Goal: Browse casually: Explore the website without a specific task or goal

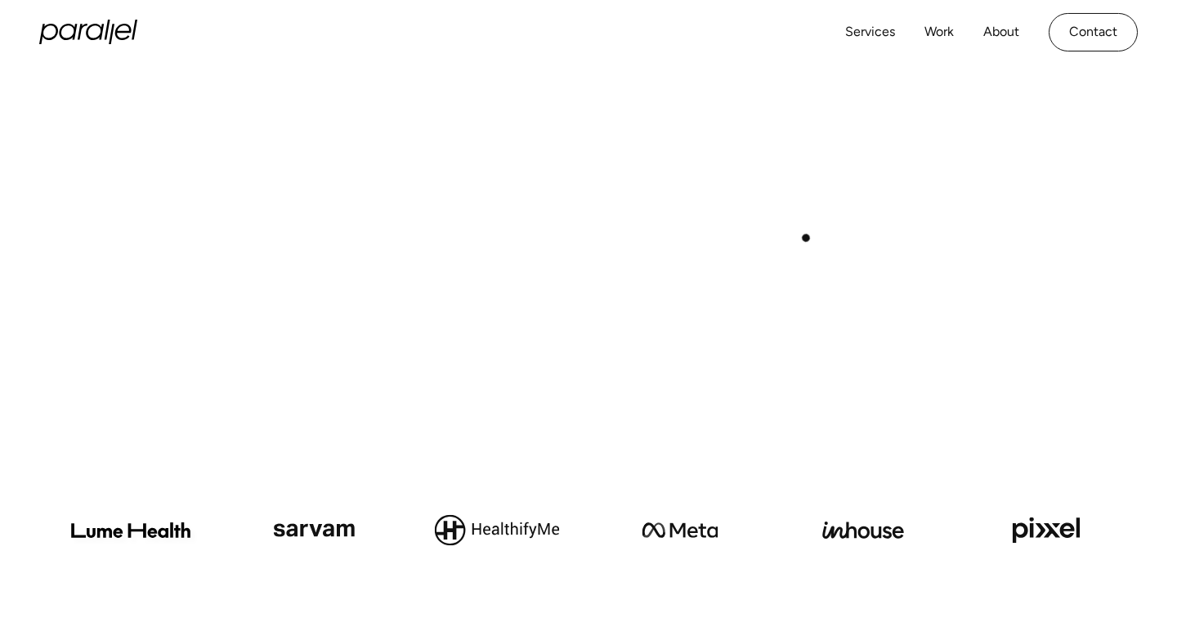
scroll to position [666, 0]
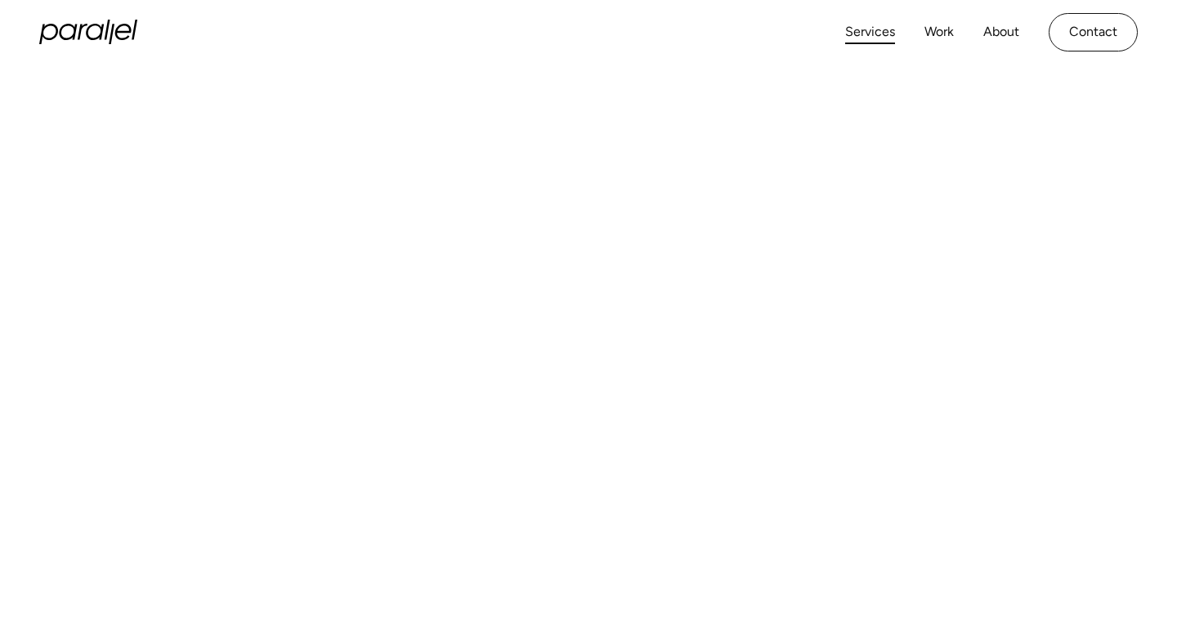
click at [869, 34] on link "Services" at bounding box center [870, 32] width 50 height 24
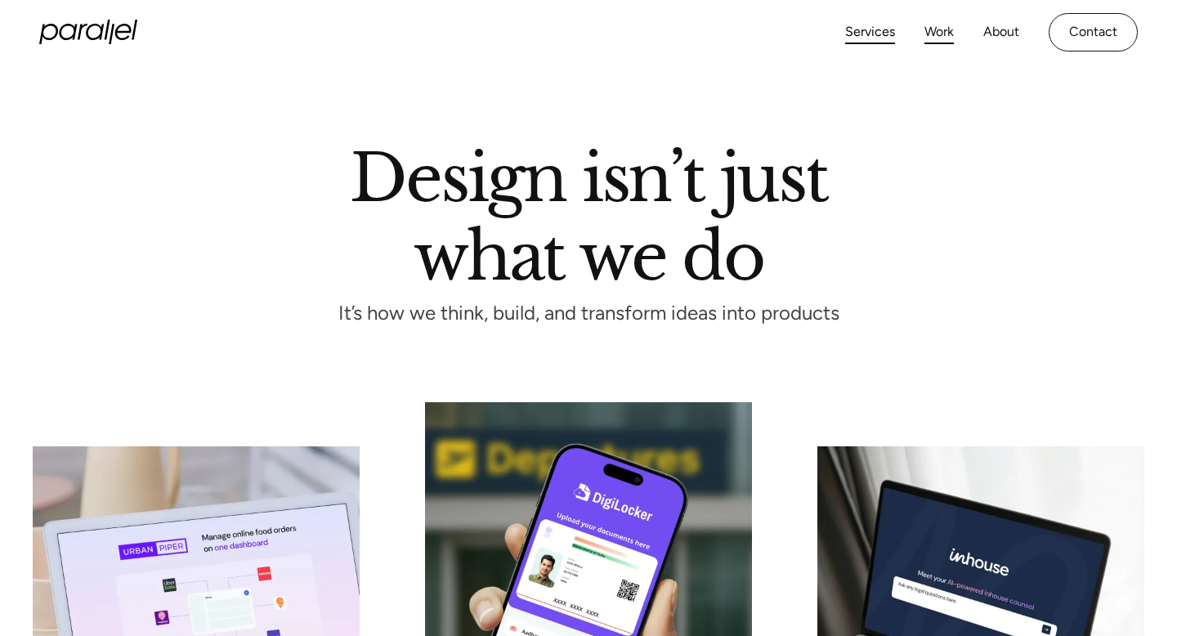
click at [932, 38] on link "Work" at bounding box center [938, 32] width 29 height 24
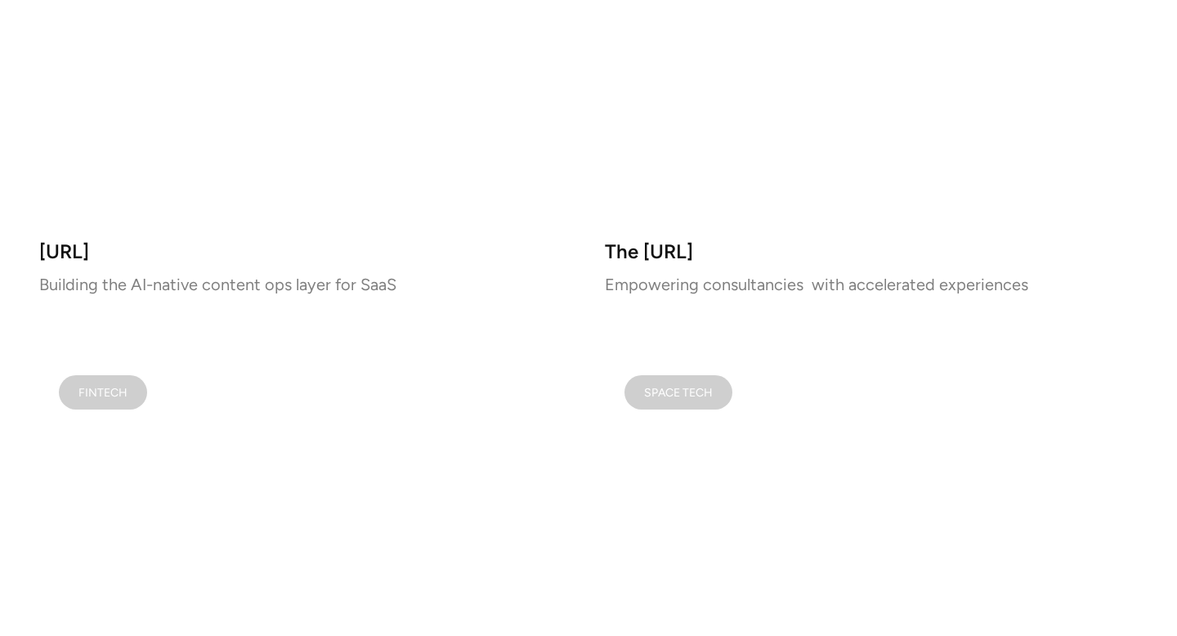
scroll to position [1351, 0]
click at [418, 192] on video at bounding box center [305, 12] width 533 height 420
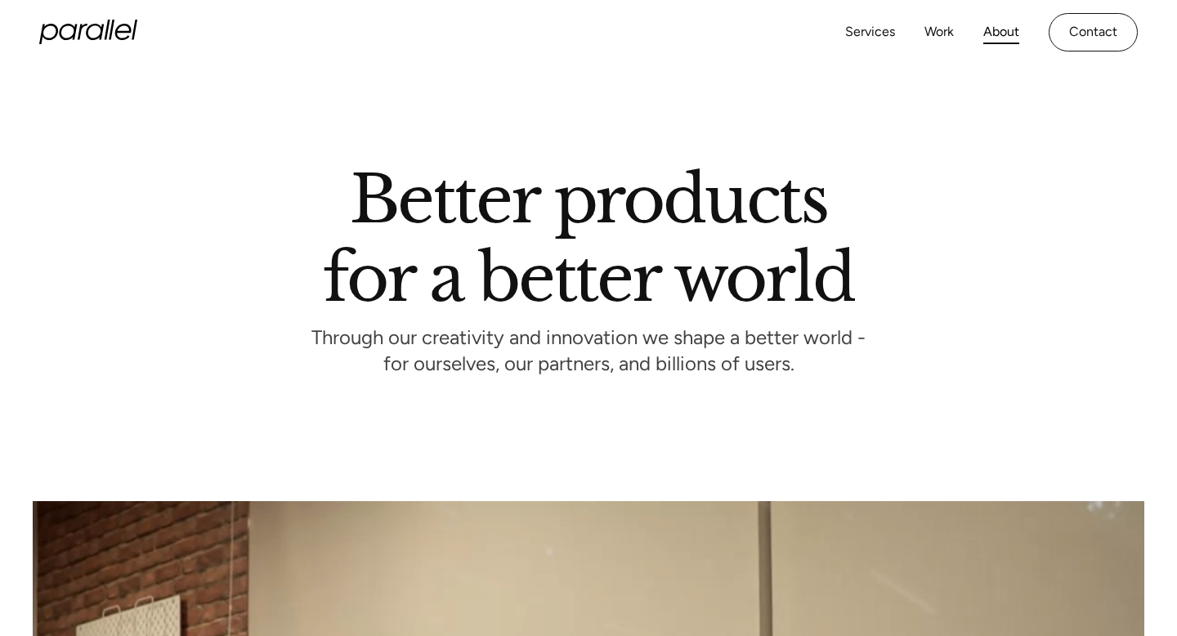
click at [83, 38] on icon "home" at bounding box center [88, 32] width 98 height 25
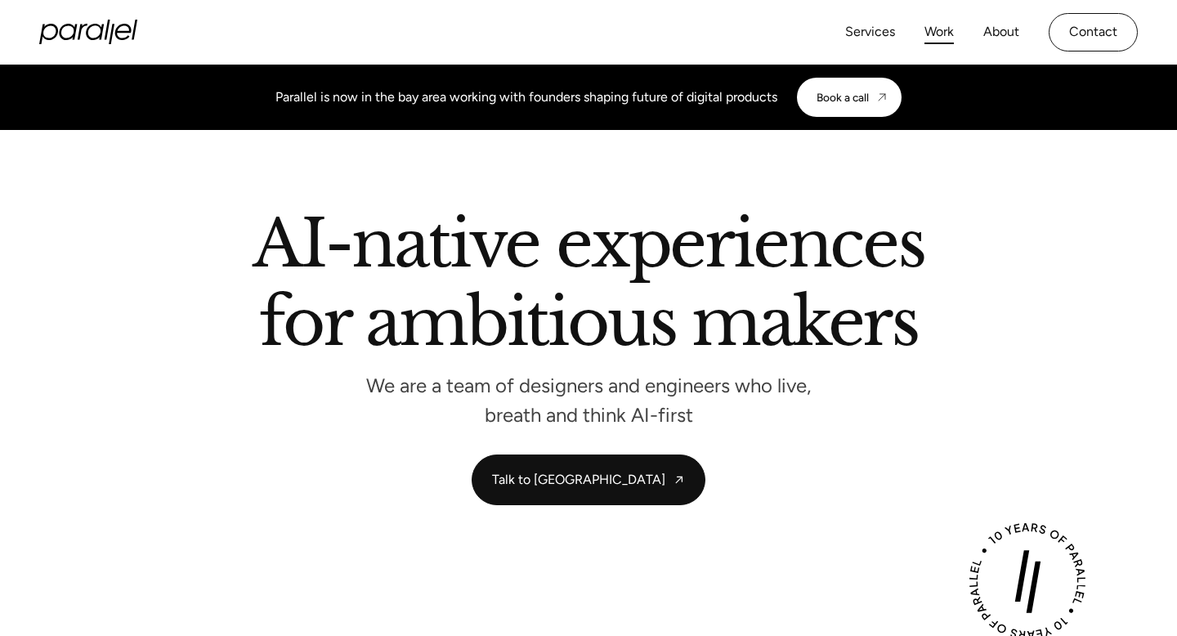
click at [936, 33] on link "Work" at bounding box center [938, 32] width 29 height 24
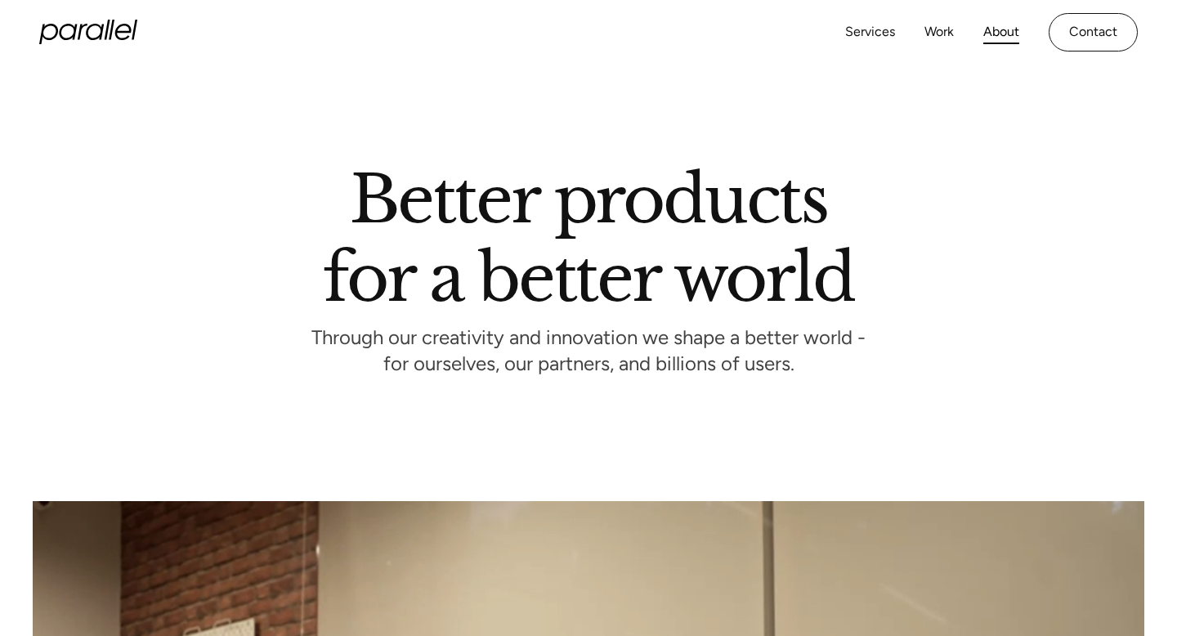
click at [106, 30] on icon "home" at bounding box center [108, 30] width 6 height 20
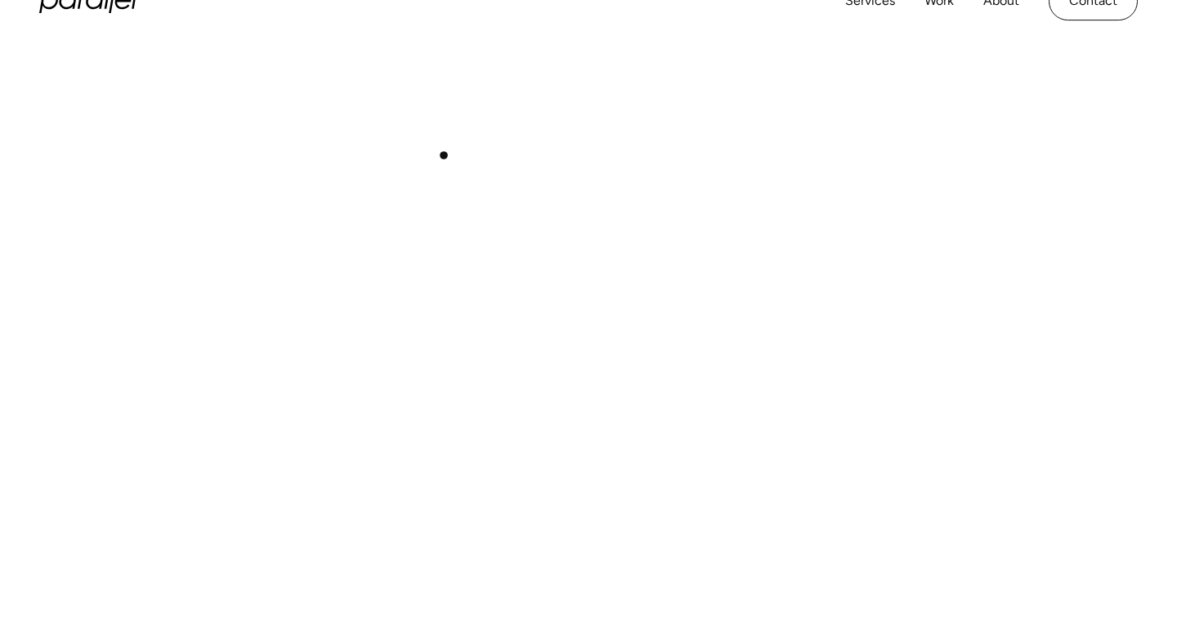
scroll to position [637, 0]
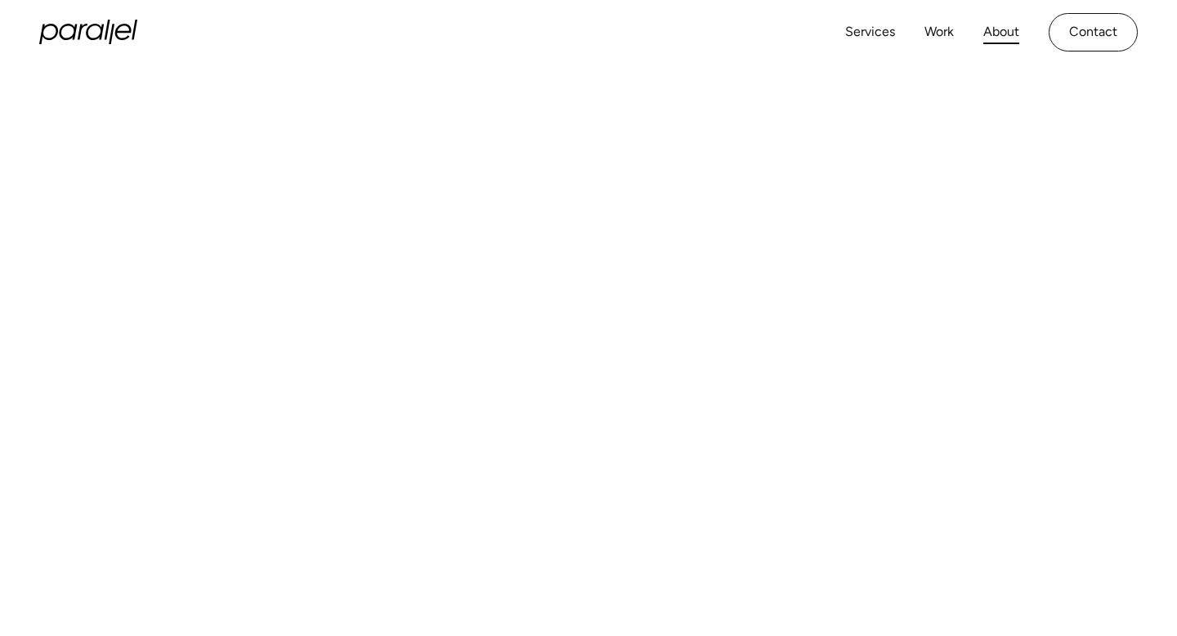
click at [994, 35] on link "About" at bounding box center [1001, 32] width 36 height 24
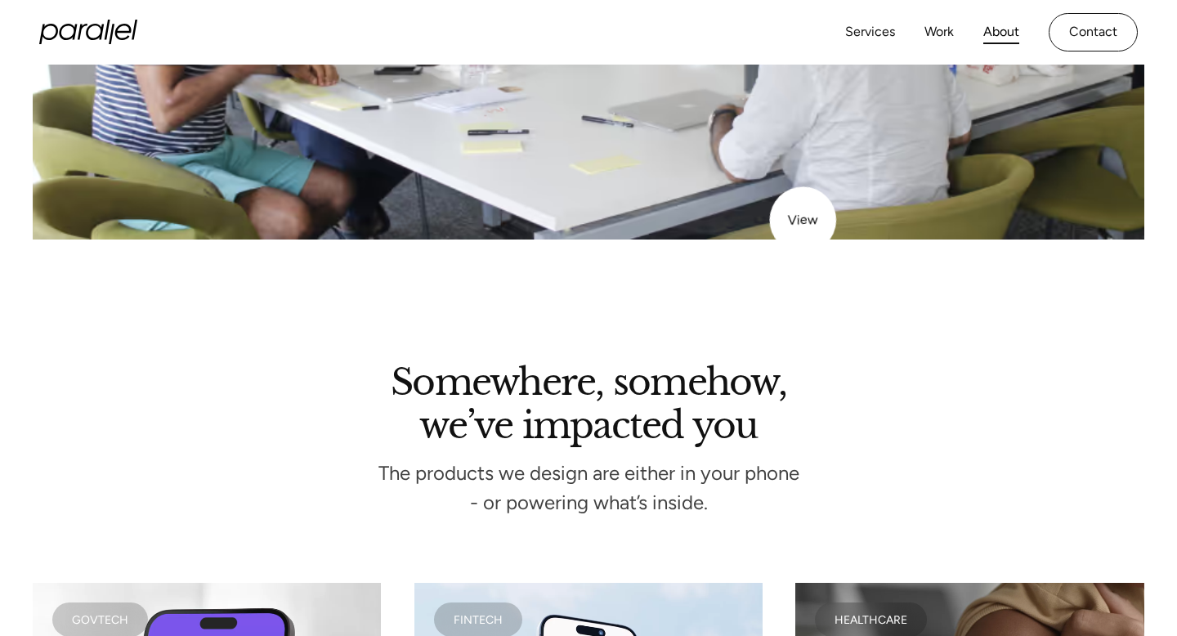
scroll to position [2698, 0]
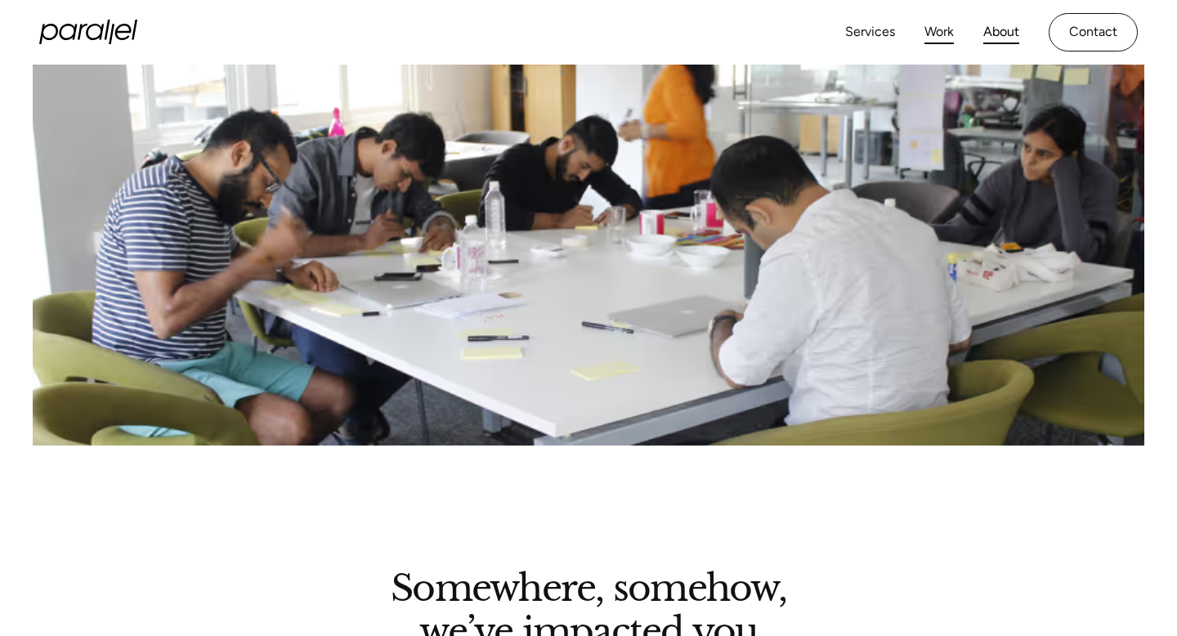
click at [924, 39] on link "Work" at bounding box center [938, 32] width 29 height 24
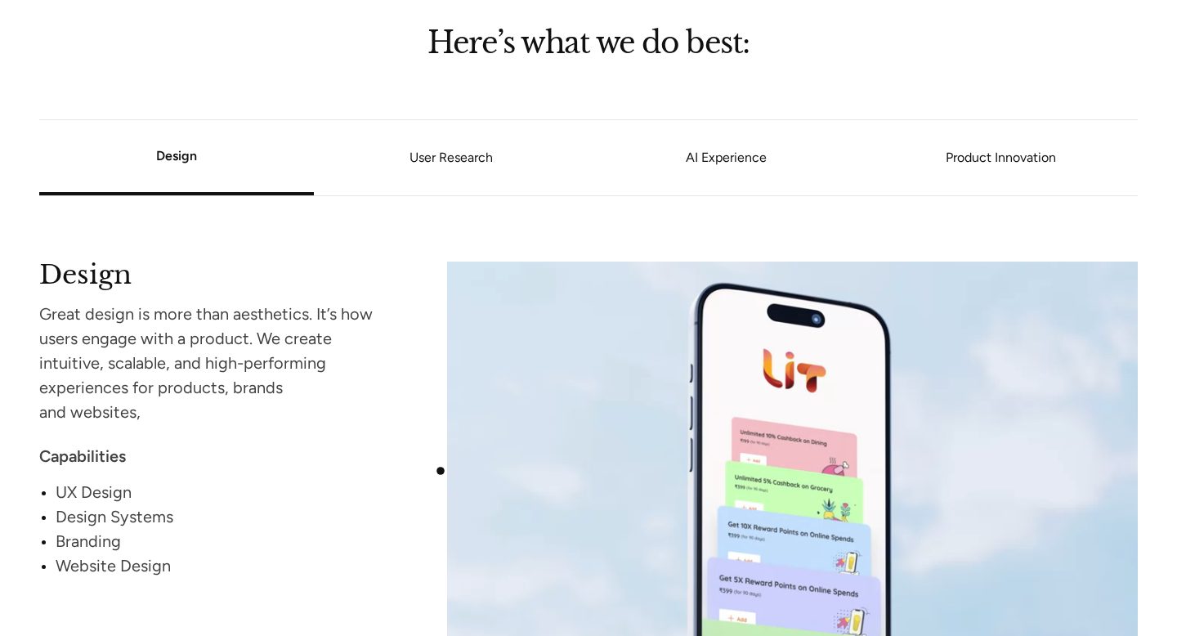
scroll to position [1398, 0]
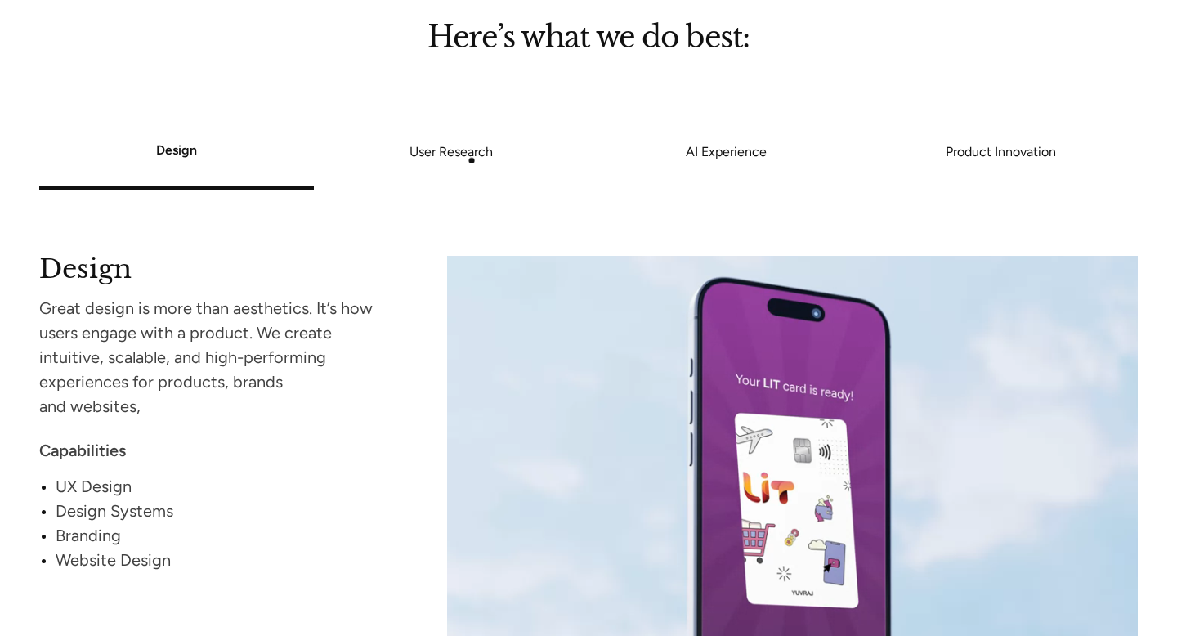
click at [471, 151] on link "User Research" at bounding box center [451, 152] width 275 height 10
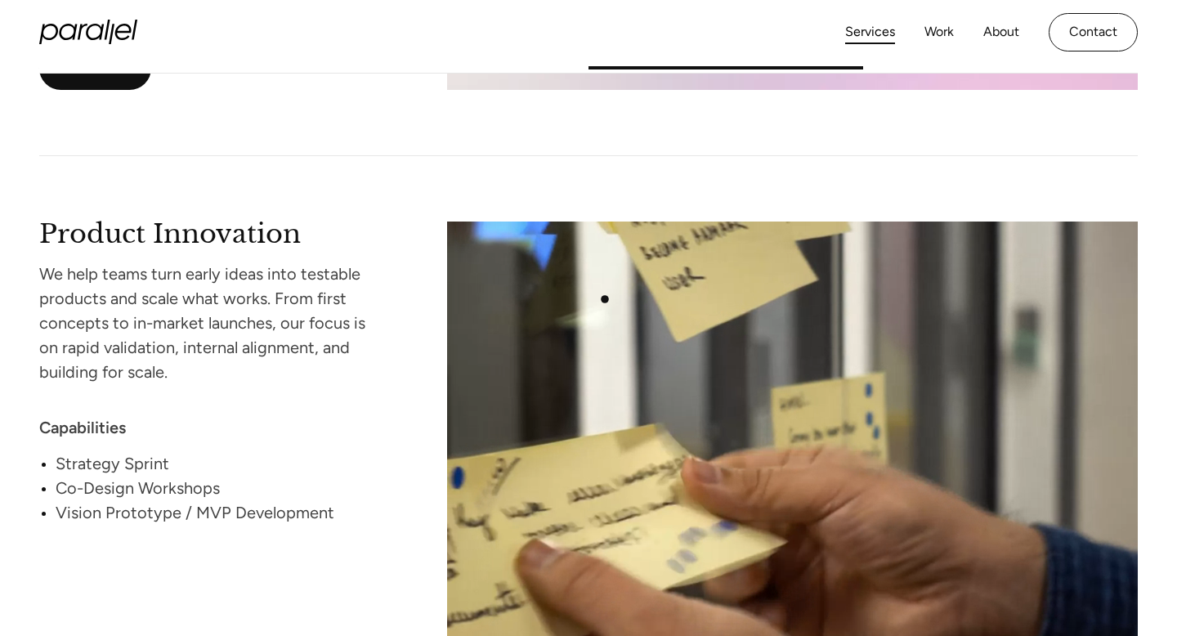
scroll to position [2752, 0]
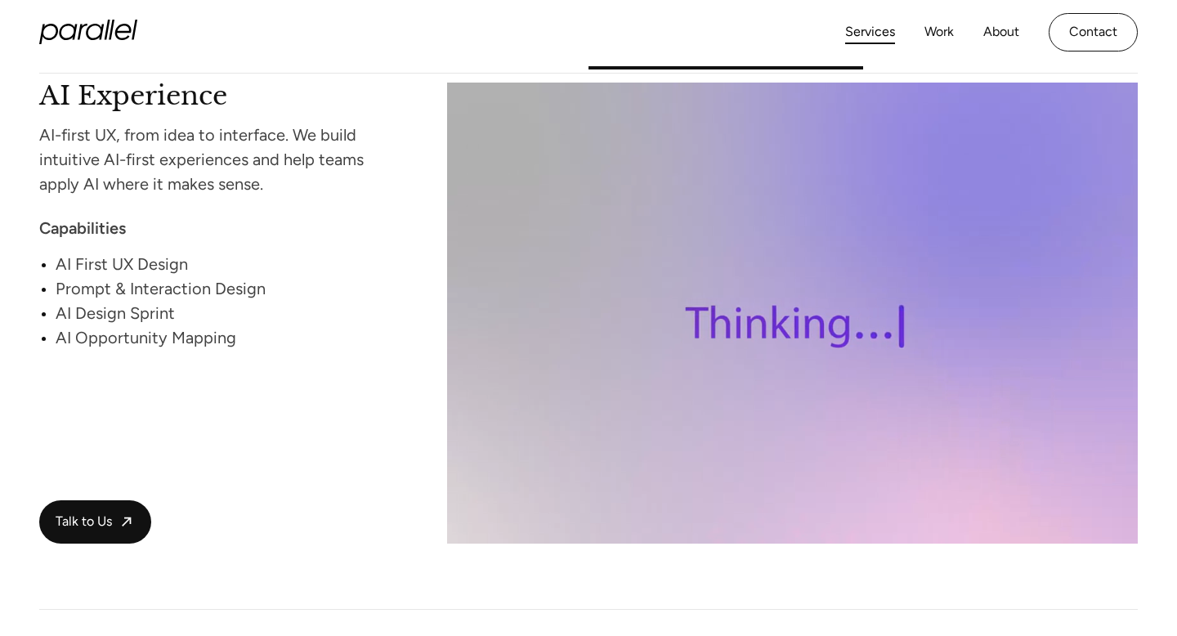
click at [97, 31] on icon "home" at bounding box center [88, 32] width 98 height 25
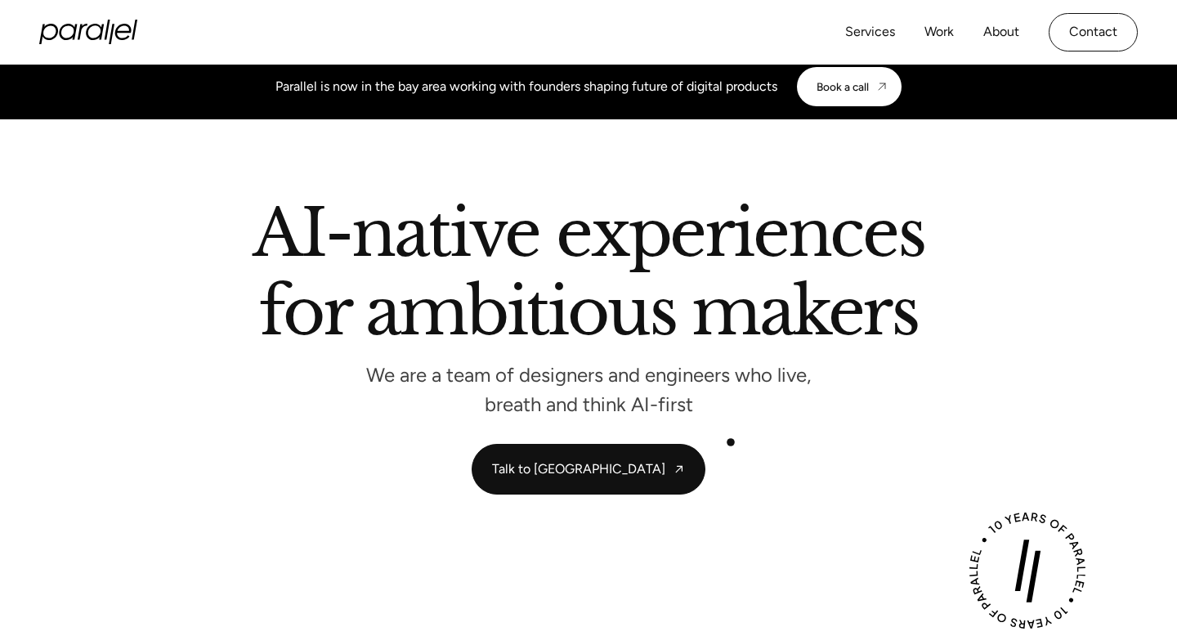
scroll to position [39, 0]
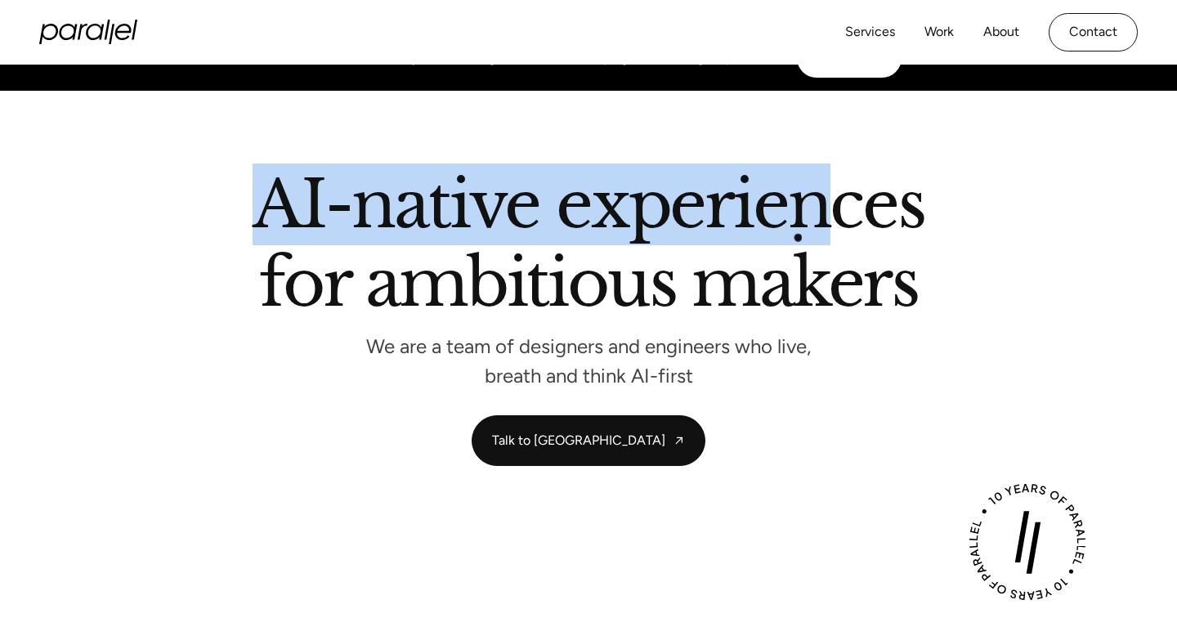
drag, startPoint x: 270, startPoint y: 212, endPoint x: 844, endPoint y: 225, distance: 574.6
click at [844, 225] on h2 "AI-native experiences for ambitious makers" at bounding box center [589, 247] width 932 height 150
click at [798, 206] on h2 "AI-native experiences for ambitious makers" at bounding box center [589, 247] width 932 height 150
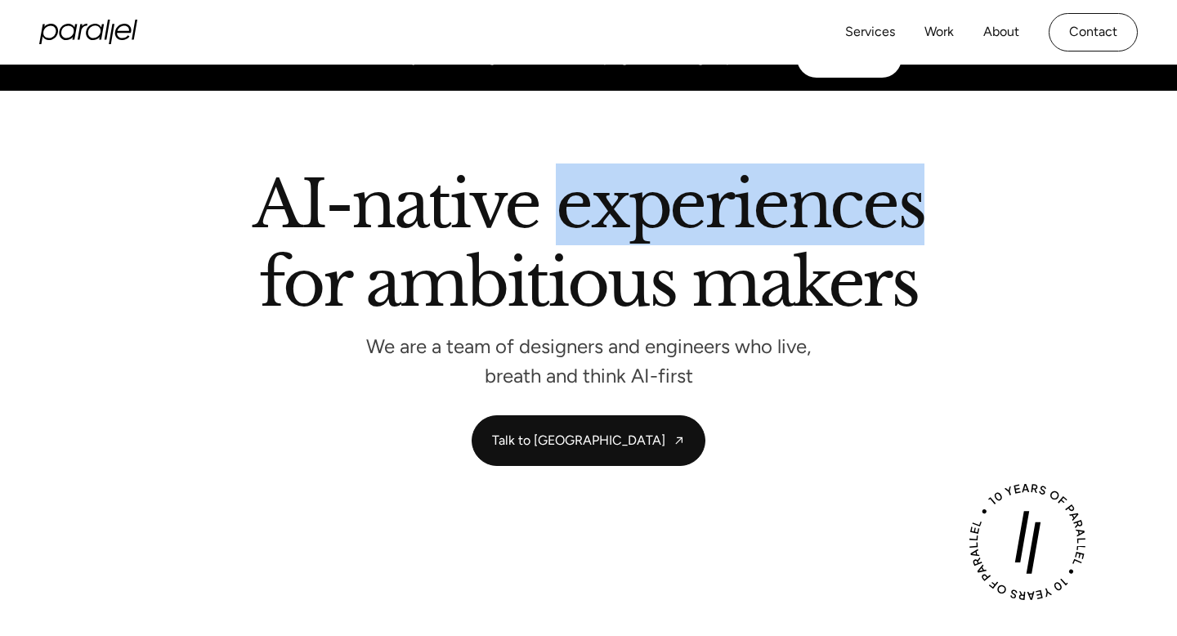
click at [798, 206] on h2 "AI-native experiences for ambitious makers" at bounding box center [589, 247] width 932 height 150
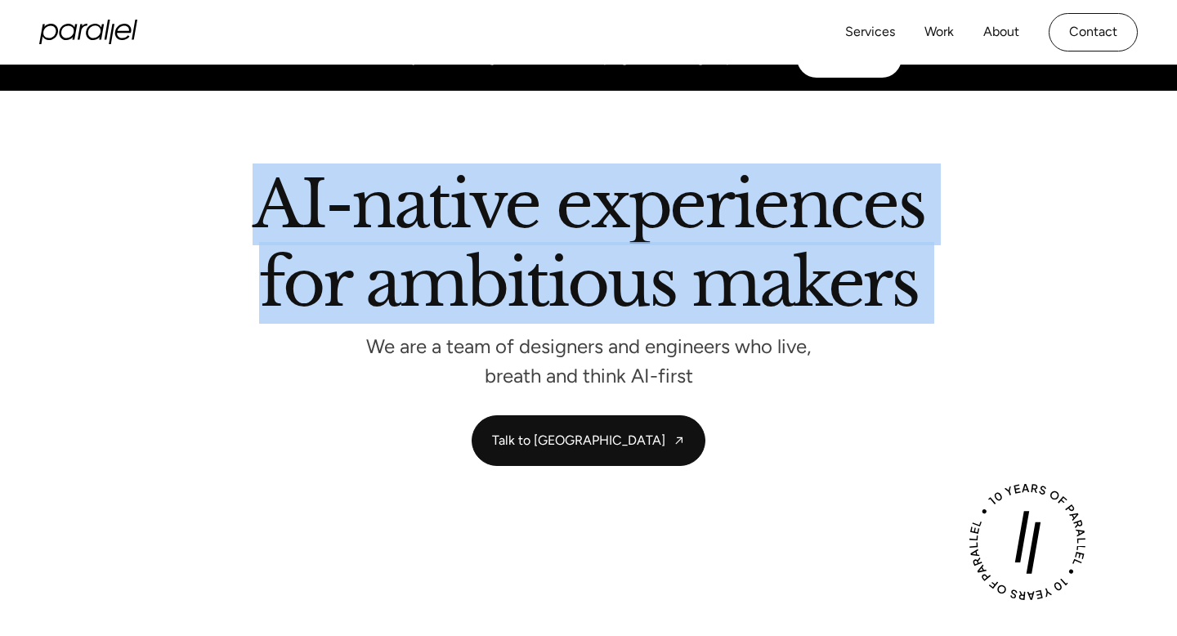
click at [798, 206] on h2 "AI-native experiences for ambitious makers" at bounding box center [589, 247] width 932 height 150
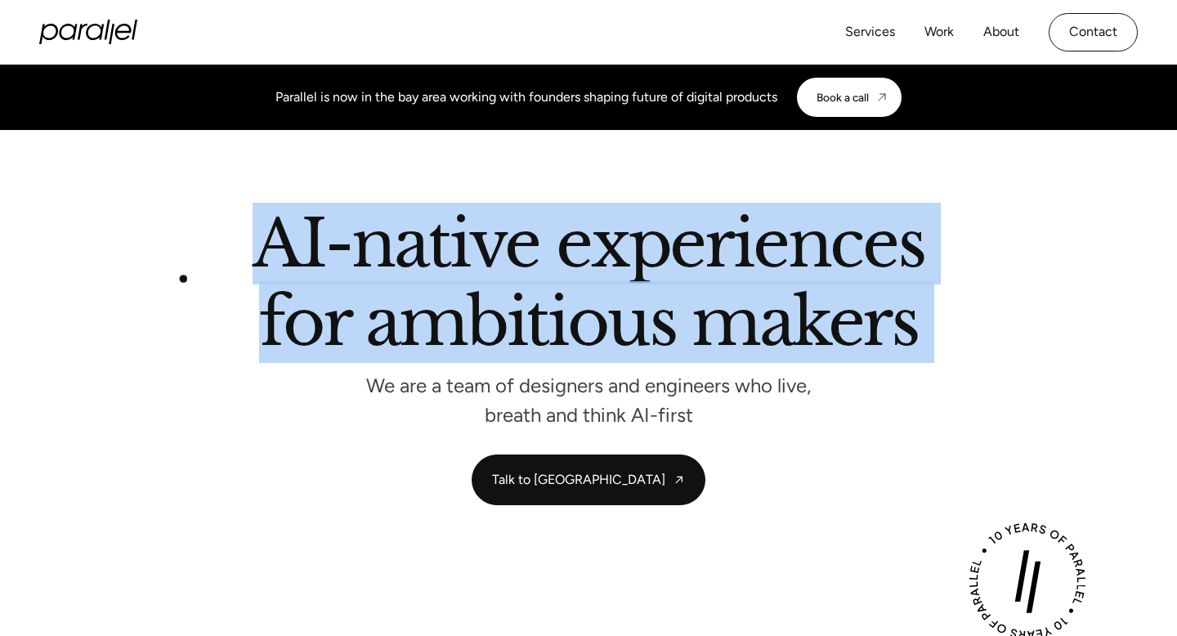
drag, startPoint x: 925, startPoint y: 250, endPoint x: 117, endPoint y: 283, distance: 808.9
click at [117, 283] on div "AI-native experiences for ambitious makers We are a team of designers and engin…" at bounding box center [588, 317] width 1111 height 210
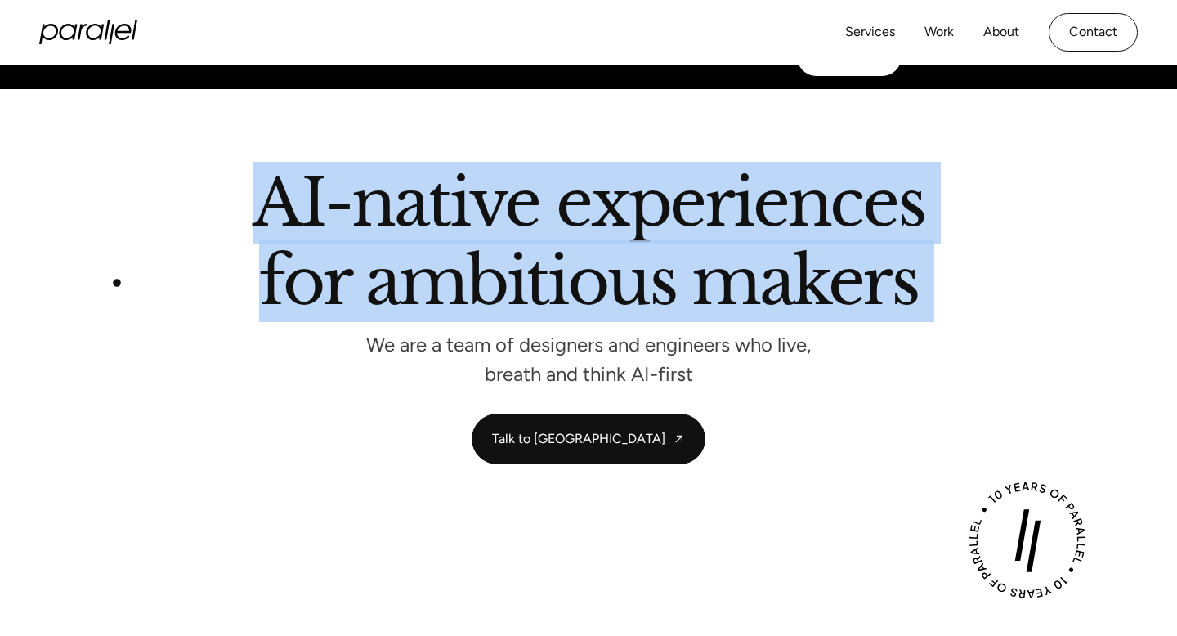
scroll to position [66, 0]
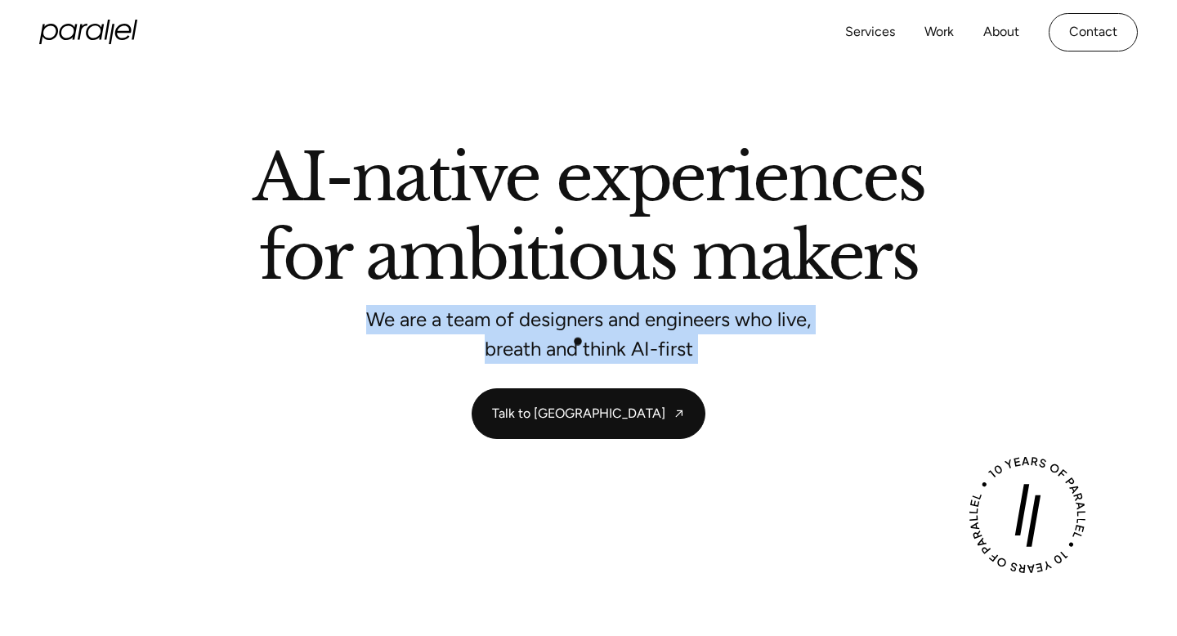
drag, startPoint x: 364, startPoint y: 320, endPoint x: 753, endPoint y: 378, distance: 393.3
click at [753, 378] on div "AI-native experiences for ambitious makers We are a team of designers and engin…" at bounding box center [588, 291] width 1111 height 293
click at [674, 352] on p "We are a team of designers and engineers who live, breath and think AI-first" at bounding box center [588, 333] width 490 height 43
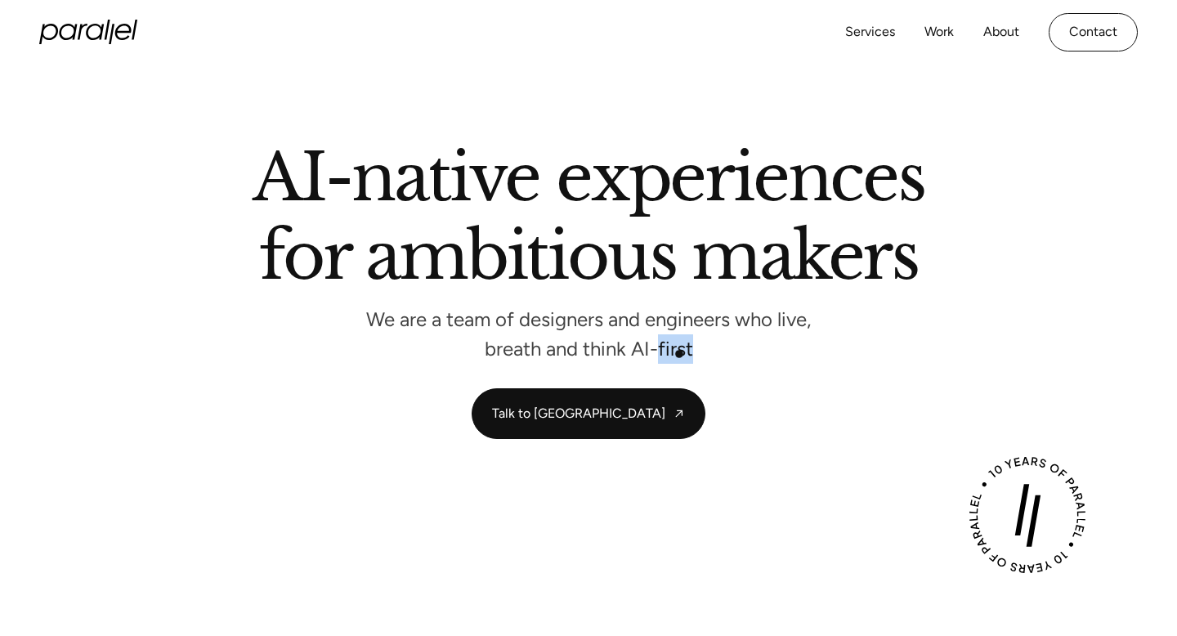
click at [674, 352] on p "We are a team of designers and engineers who live, breath and think AI-first" at bounding box center [588, 333] width 490 height 43
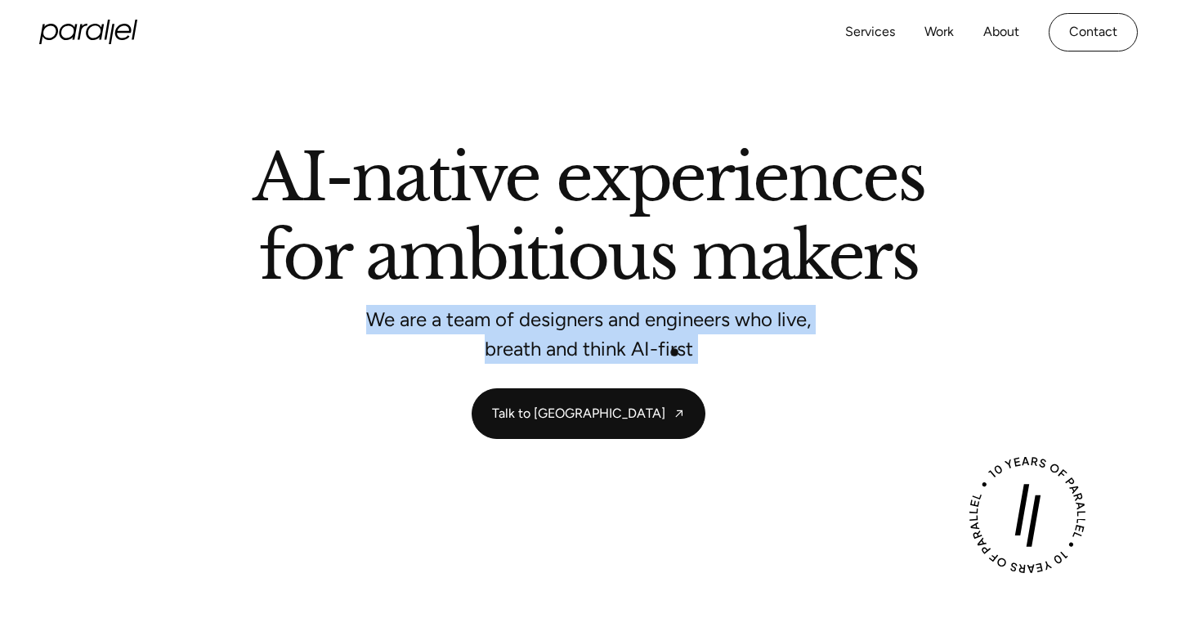
click at [674, 352] on p "We are a team of designers and engineers who live, breath and think AI-first" at bounding box center [588, 333] width 490 height 43
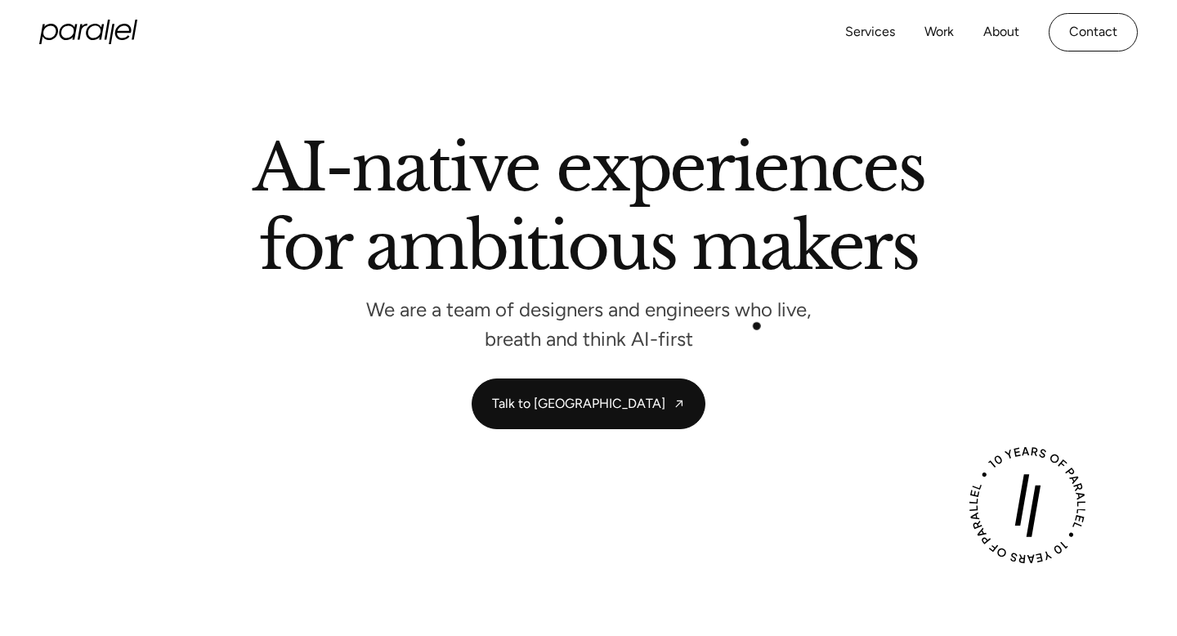
click at [756, 326] on p "We are a team of designers and engineers who live, breath and think AI-first" at bounding box center [588, 323] width 490 height 43
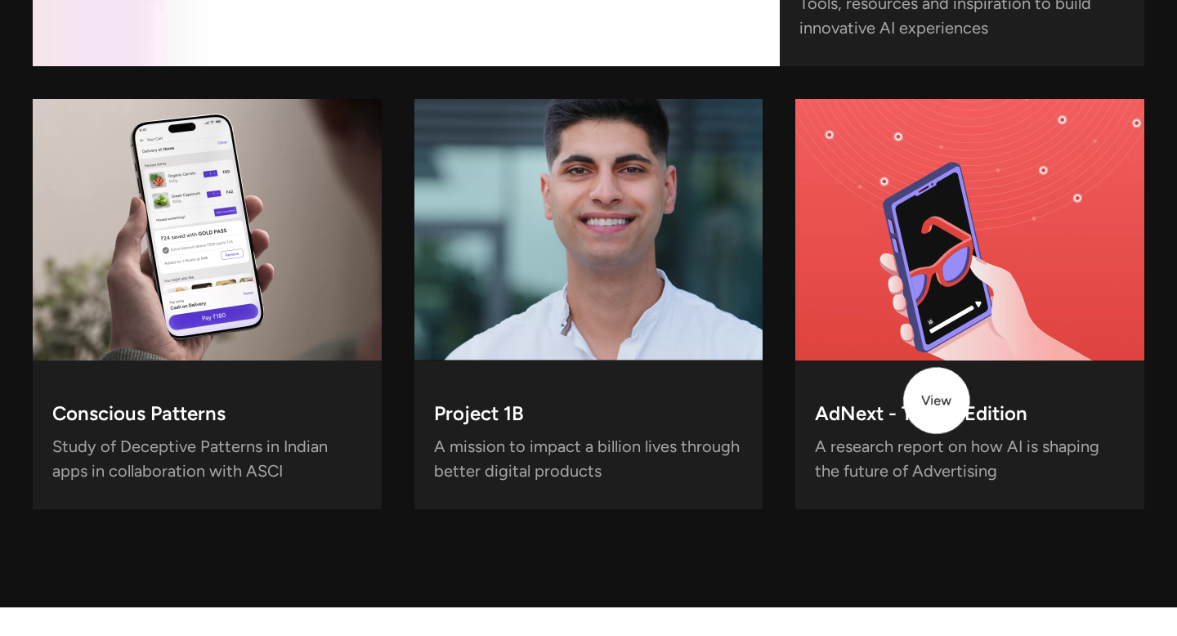
scroll to position [4659, 0]
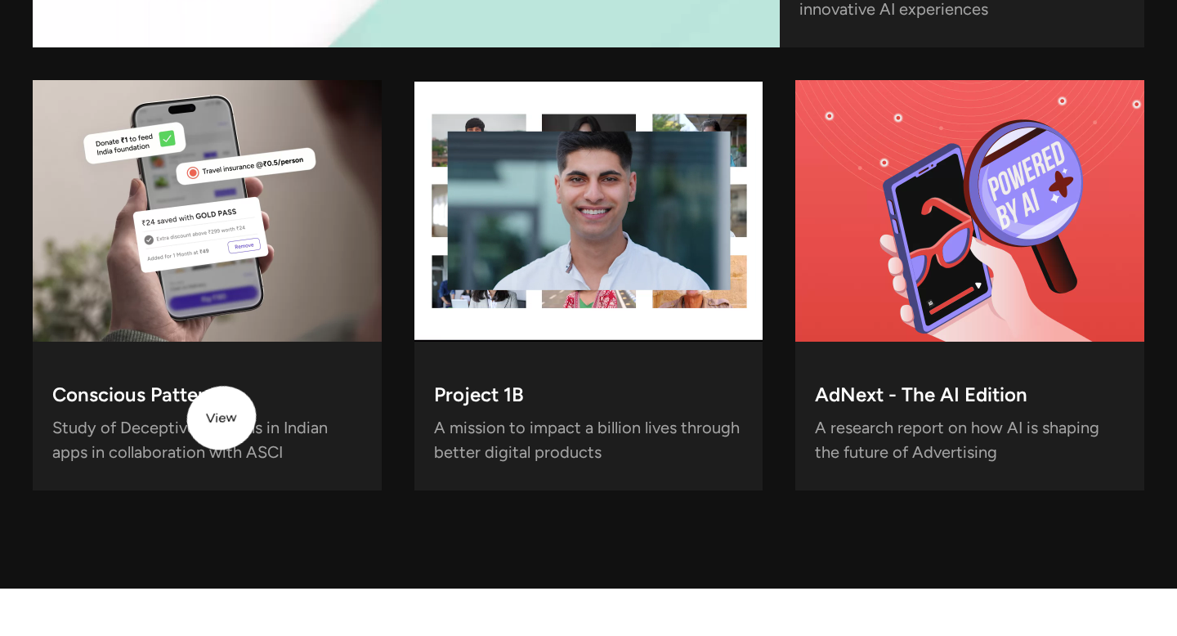
click at [203, 423] on p "Study of Deceptive Patterns in Indian apps in collaboration with ASCI" at bounding box center [207, 443] width 310 height 42
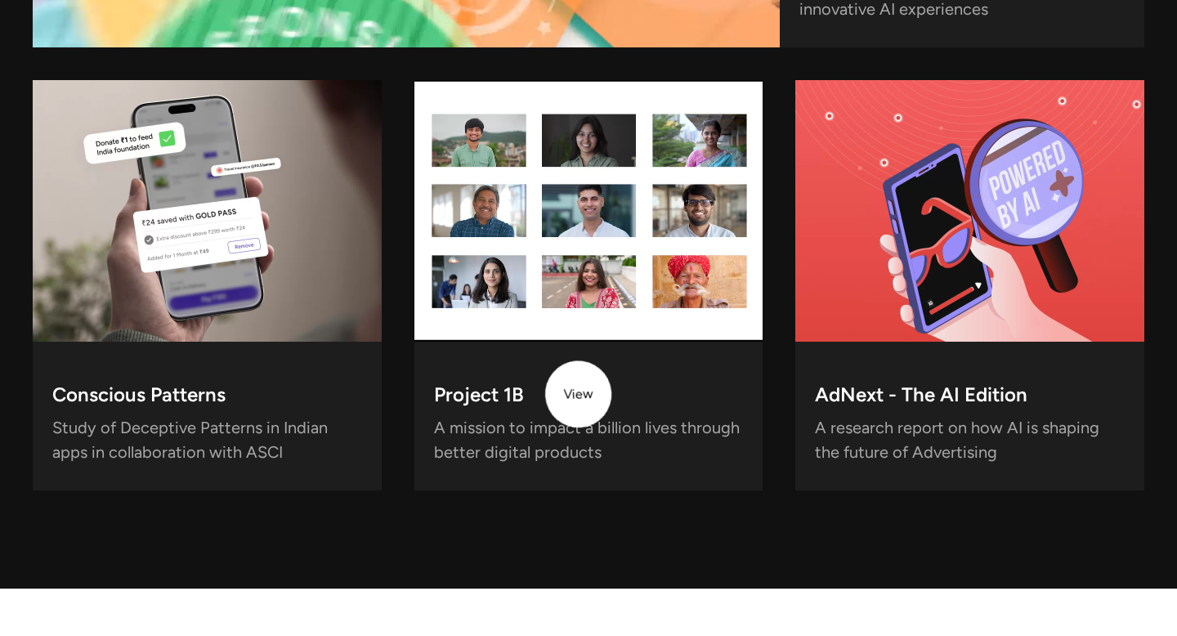
click at [578, 392] on div "Project 1B A mission to impact a billion lives through better digital products" at bounding box center [588, 416] width 349 height 149
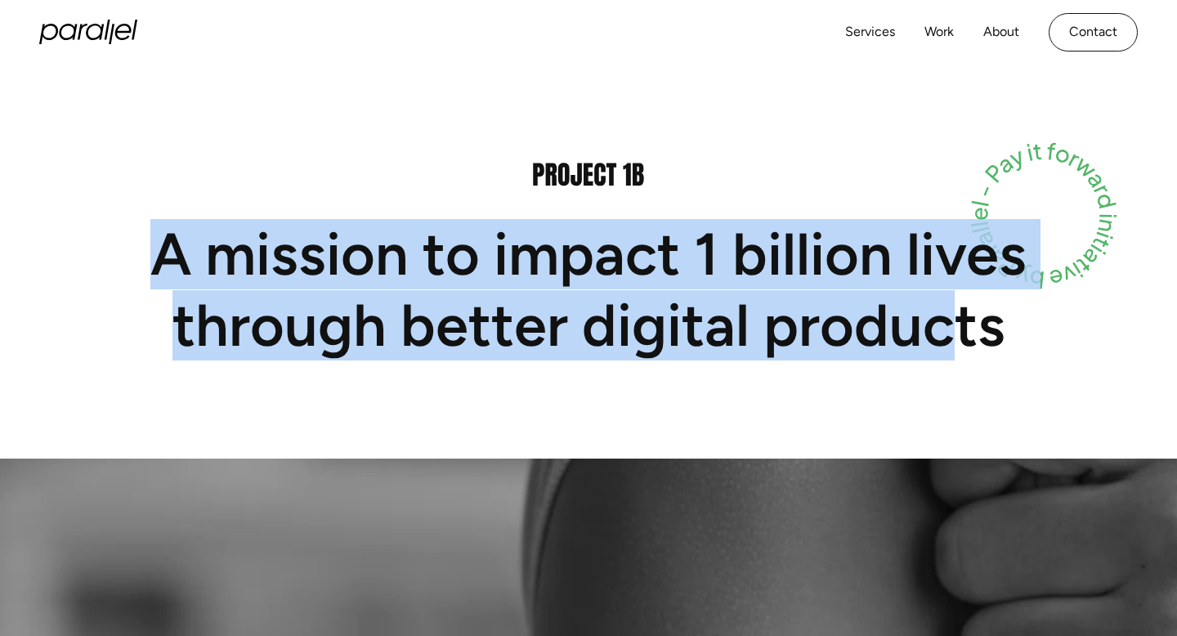
drag, startPoint x: 168, startPoint y: 262, endPoint x: 951, endPoint y: 316, distance: 784.8
click at [951, 316] on h1 "A mission to impact 1 billion lives through better digital products" at bounding box center [588, 289] width 981 height 141
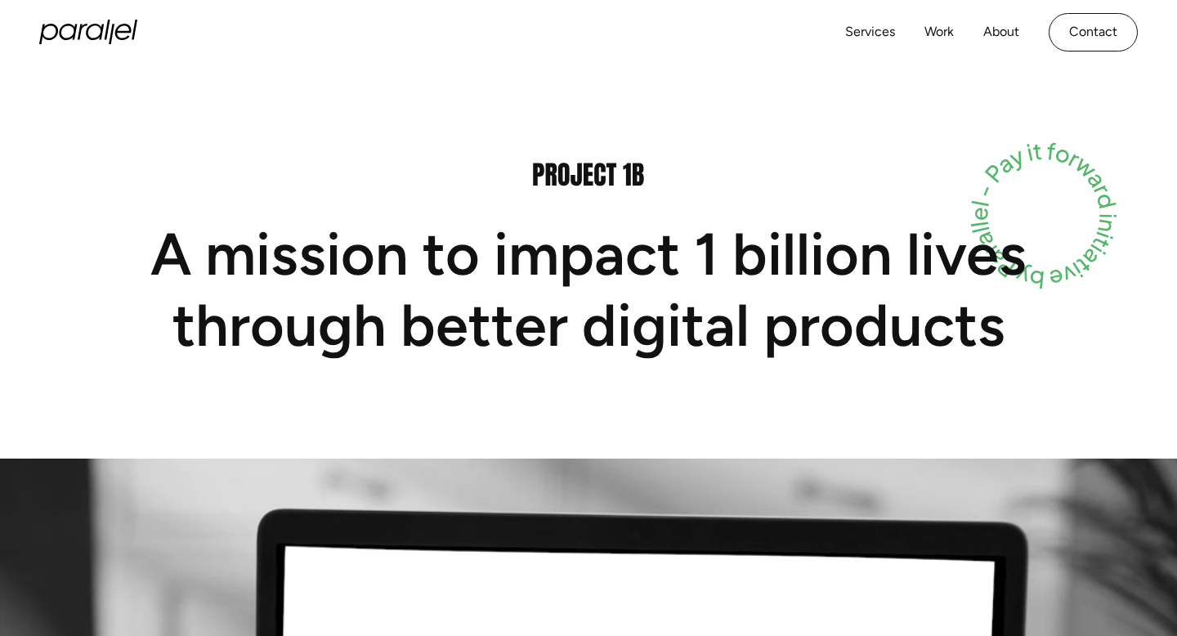
click at [1031, 329] on h1 "A mission to impact 1 billion lives through better digital products" at bounding box center [588, 289] width 981 height 141
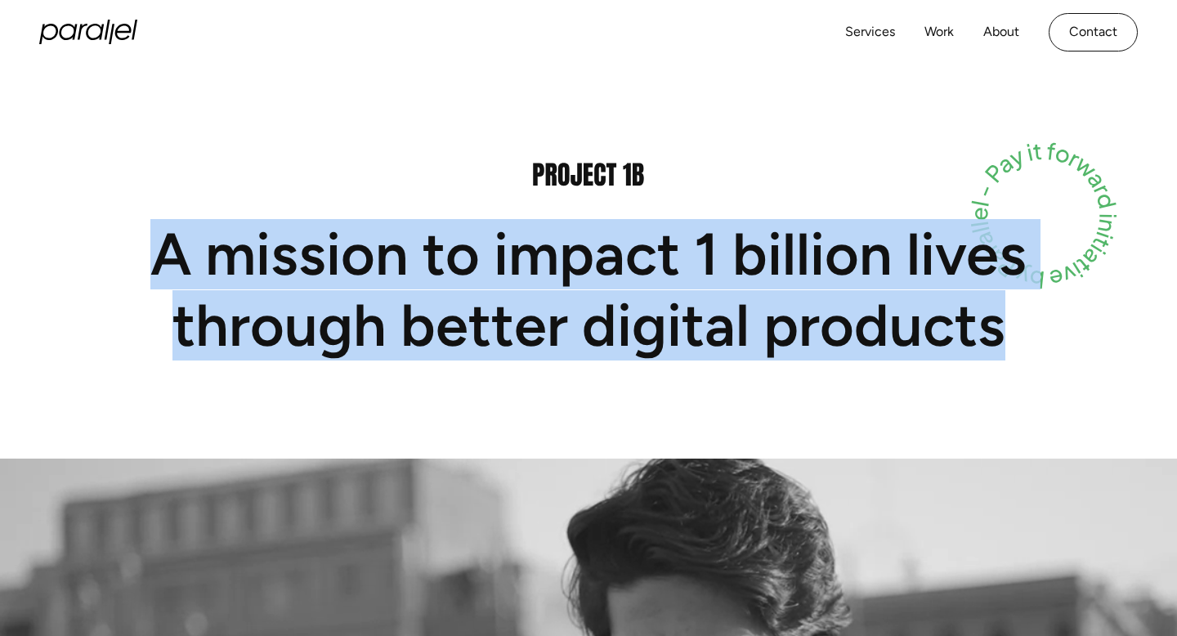
drag, startPoint x: 1002, startPoint y: 330, endPoint x: 153, endPoint y: 237, distance: 854.2
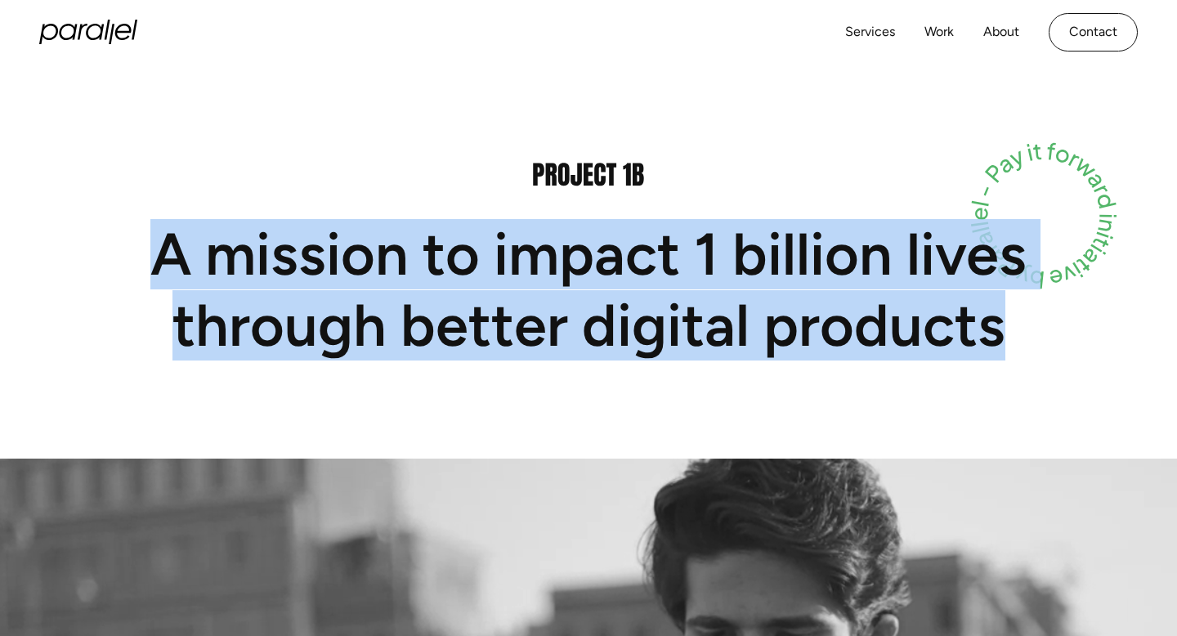
click at [153, 237] on h1 "A mission to impact 1 billion lives through better digital products" at bounding box center [588, 289] width 981 height 141
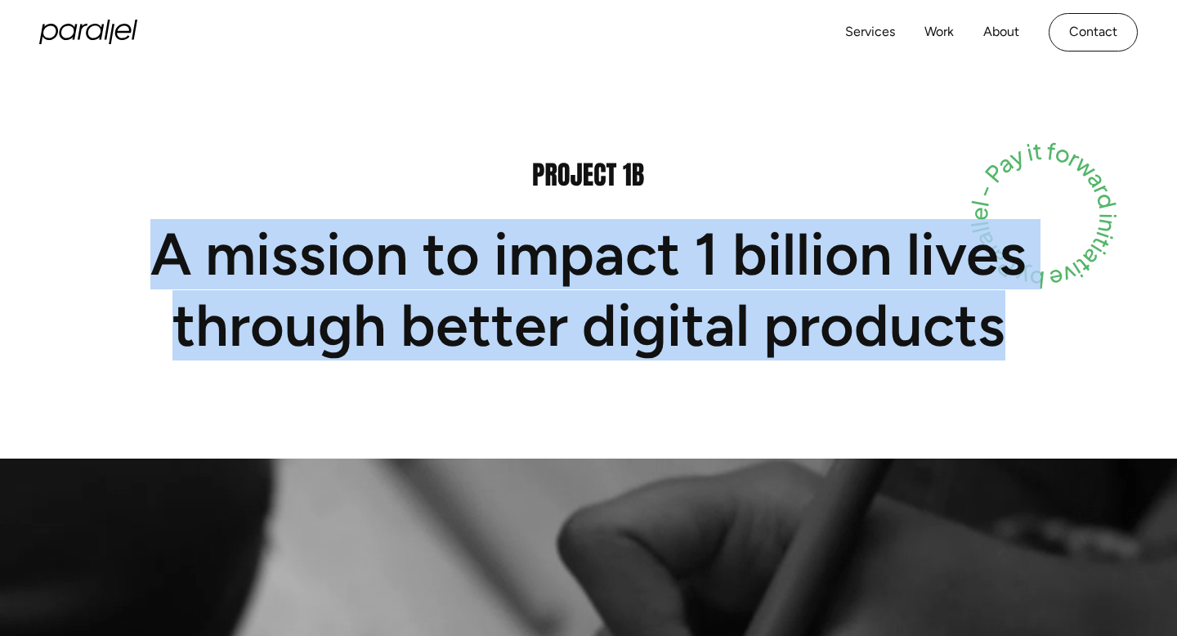
copy h1 "A mission to impact 1 billion lives through better digital products"
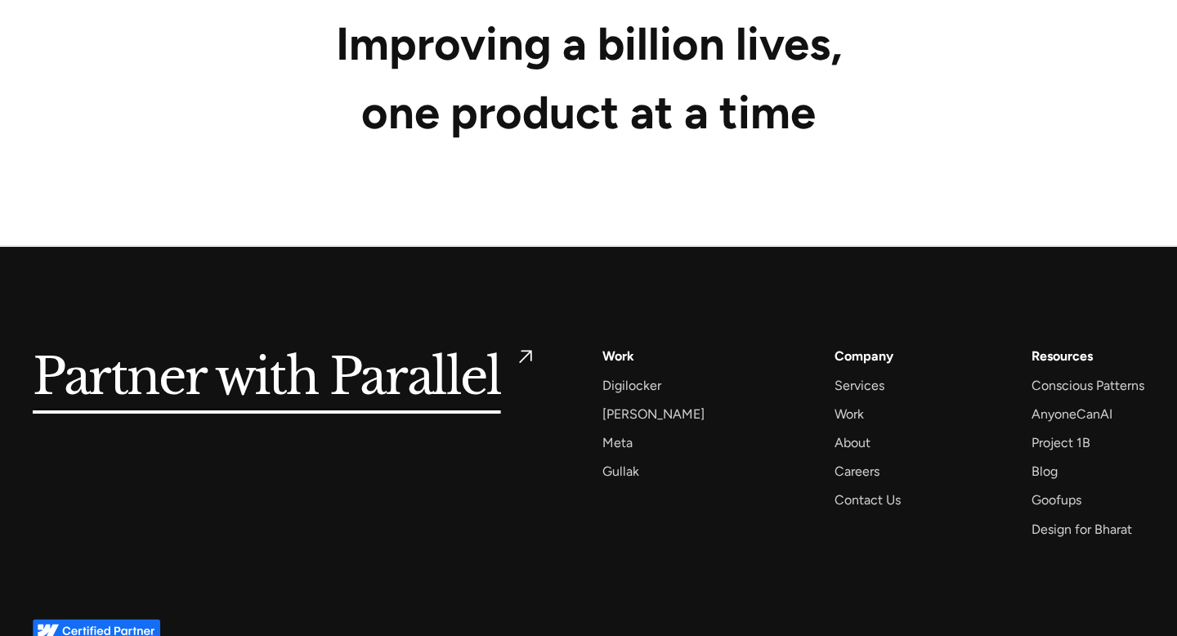
scroll to position [8586, 0]
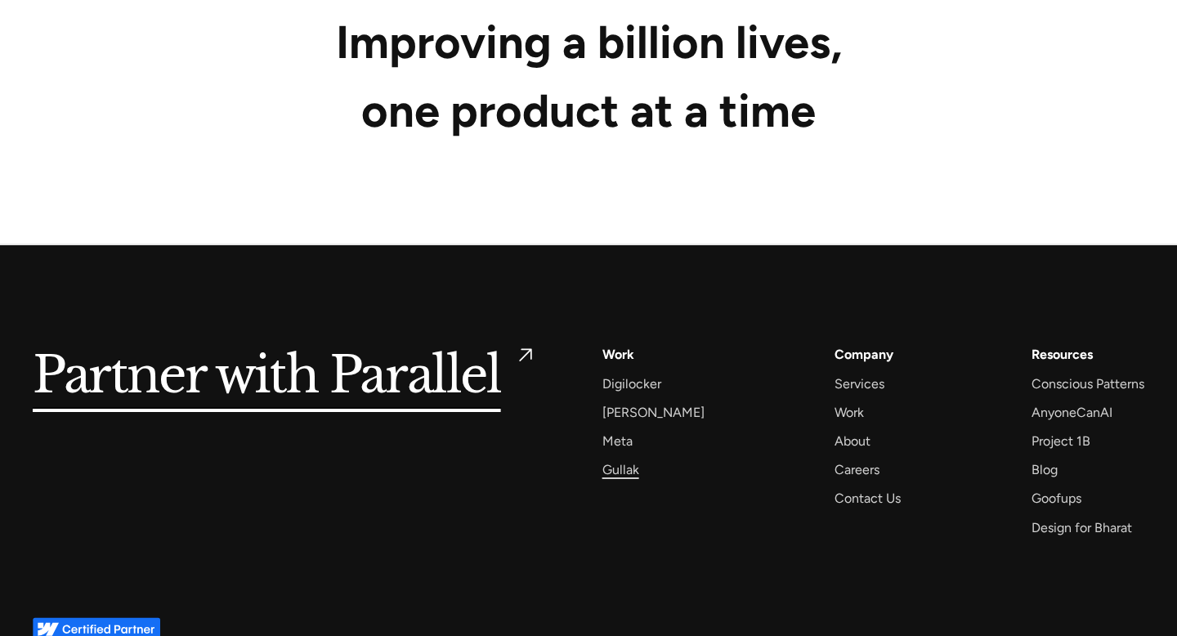
click at [628, 458] on div "Gullak" at bounding box center [620, 469] width 37 height 22
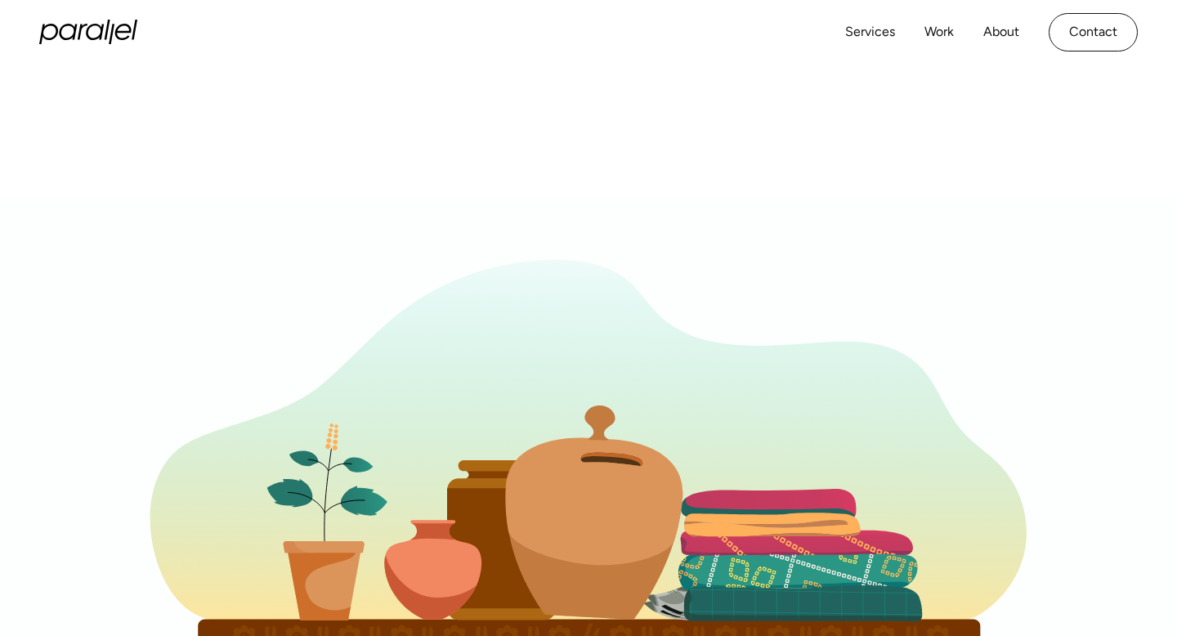
scroll to position [522, 0]
click at [785, 260] on icon at bounding box center [588, 498] width 1177 height 601
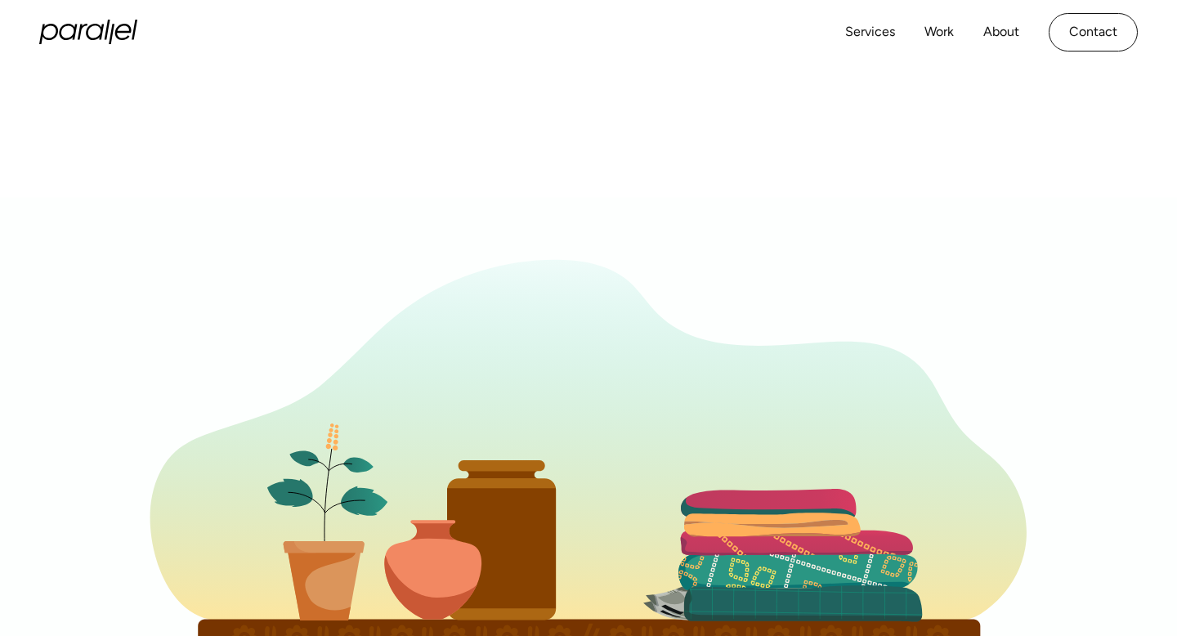
scroll to position [957, 0]
click at [110, 38] on icon "home" at bounding box center [112, 30] width 6 height 20
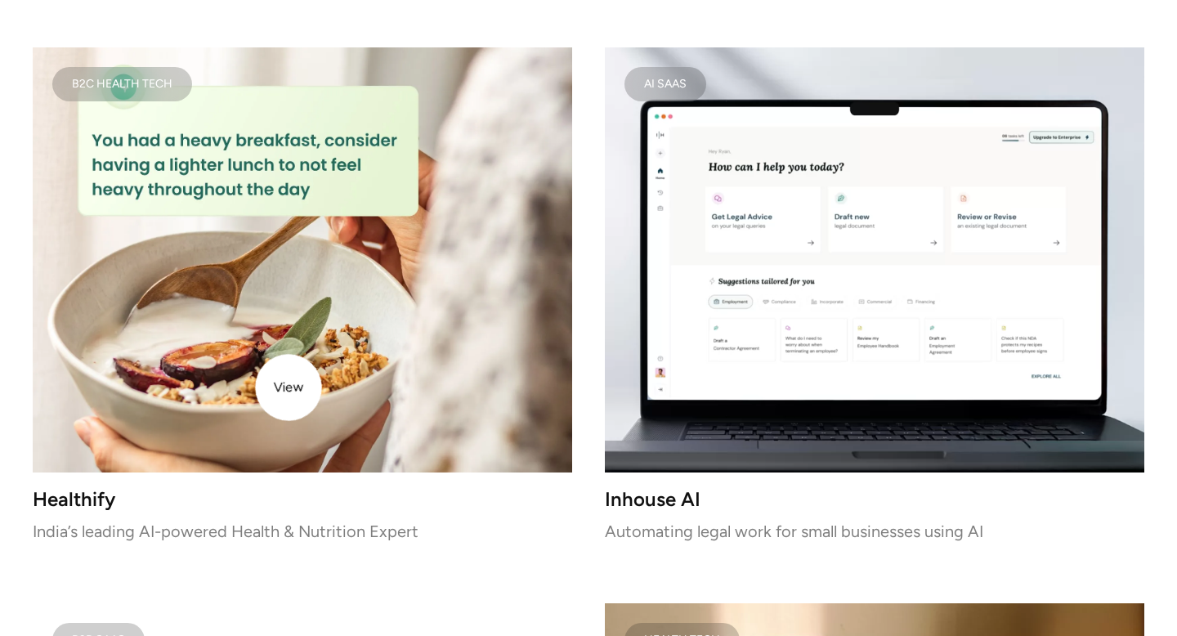
scroll to position [2231, 0]
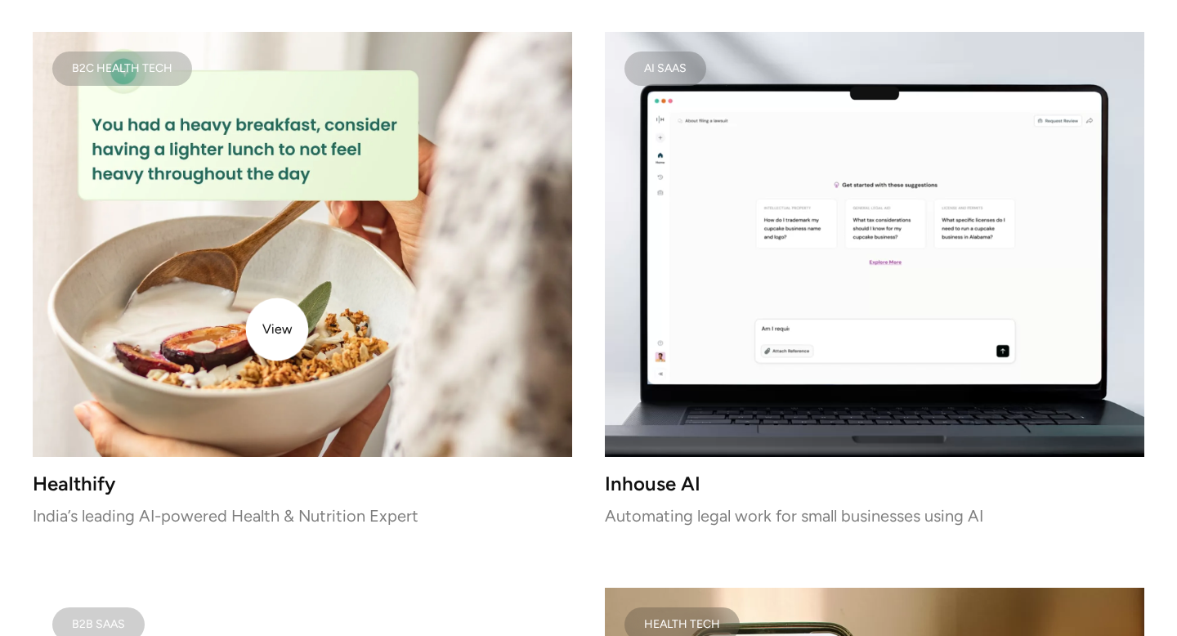
click at [277, 329] on img at bounding box center [302, 244] width 539 height 425
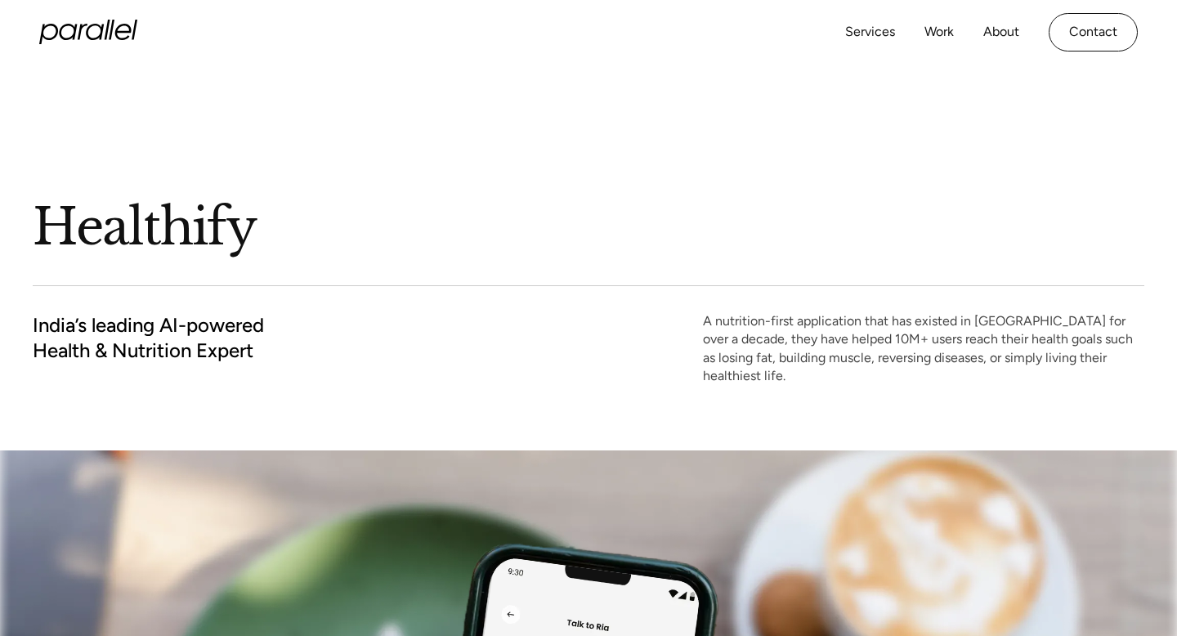
click at [78, 39] on icon "home" at bounding box center [83, 32] width 10 height 16
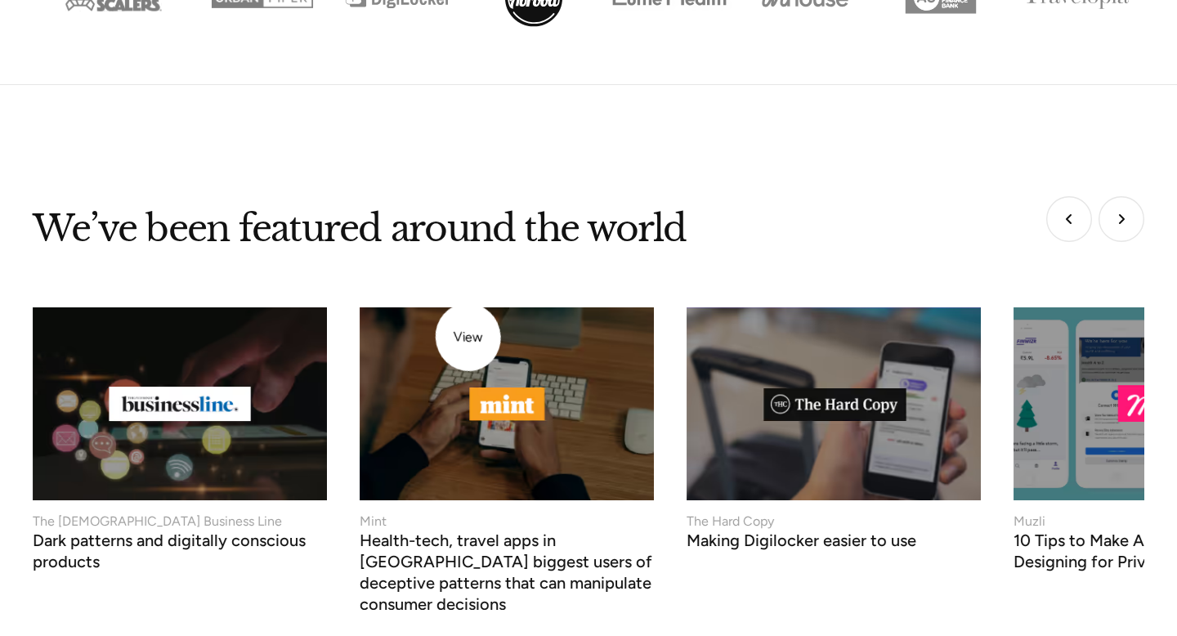
scroll to position [5847, 0]
